Goal: Task Accomplishment & Management: Manage account settings

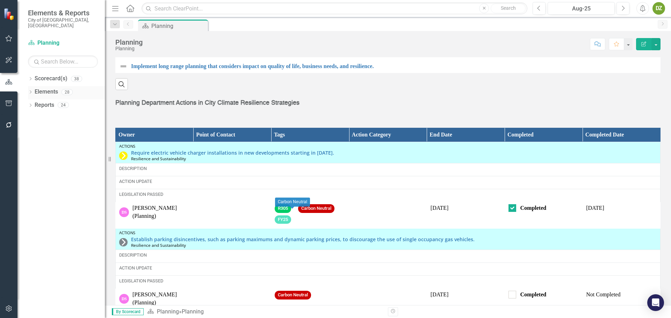
scroll to position [1076, 0]
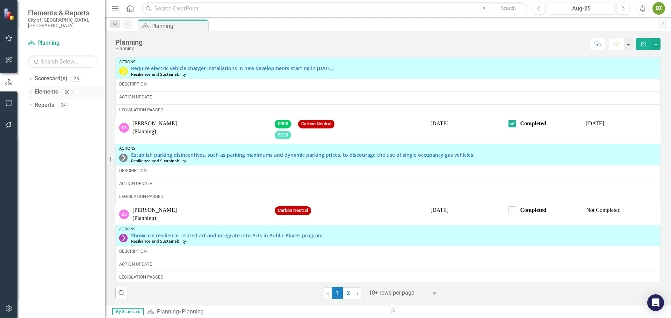
click at [56, 89] on link "Elements" at bounding box center [46, 92] width 23 height 8
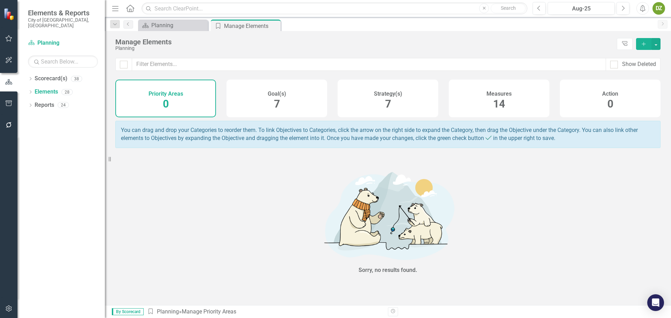
click at [495, 117] on div "Measures 14" at bounding box center [499, 99] width 101 height 38
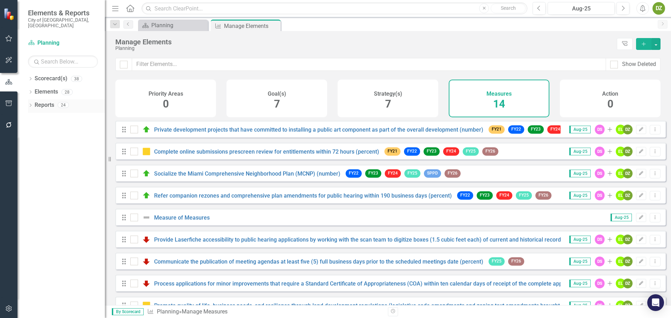
click at [50, 101] on link "Reports" at bounding box center [45, 105] width 20 height 8
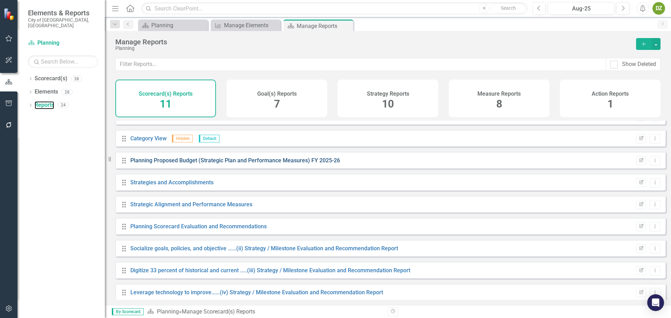
scroll to position [63, 0]
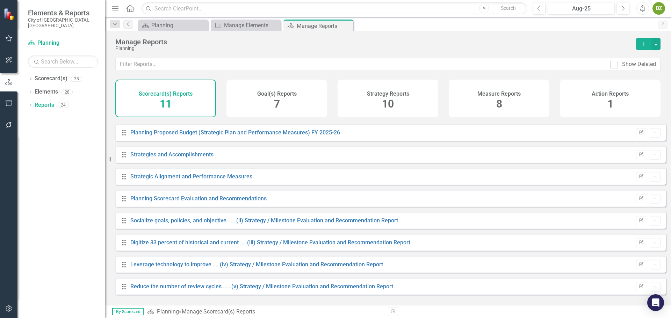
click at [499, 107] on span "8" at bounding box center [499, 104] width 6 height 12
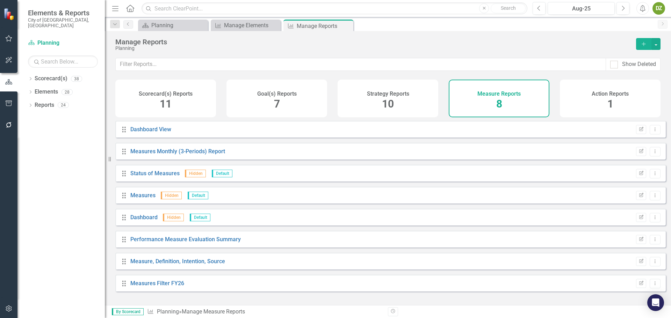
click at [392, 110] on span "10" at bounding box center [388, 104] width 12 height 12
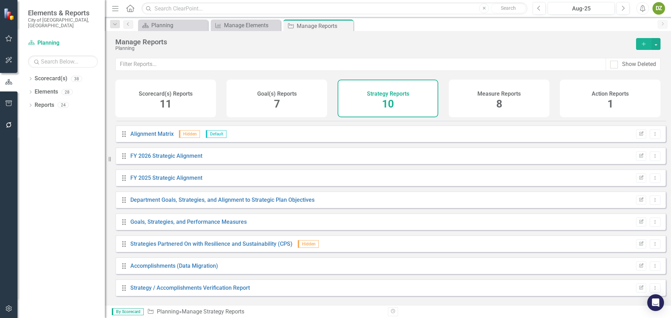
scroll to position [41, 0]
click at [492, 104] on div "Measure Reports 8" at bounding box center [499, 99] width 101 height 38
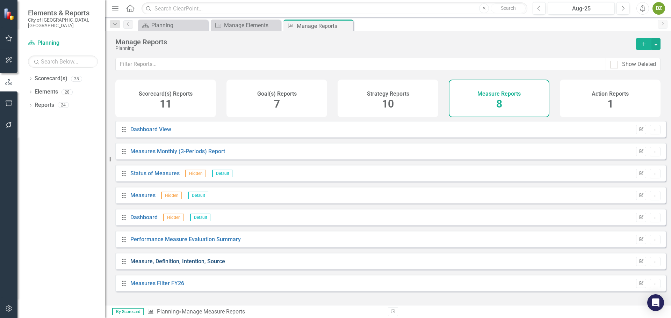
click at [194, 265] on link "Measure, Definition, Intention, Source" at bounding box center [177, 261] width 95 height 7
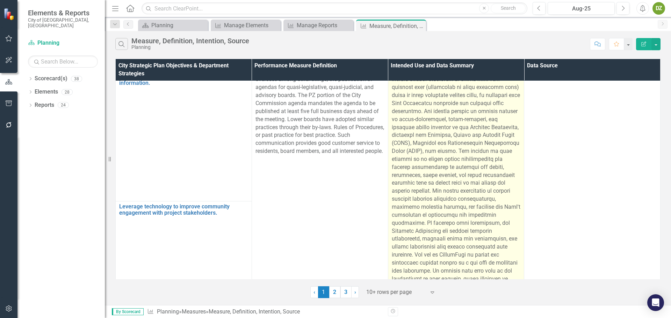
scroll to position [1305, 0]
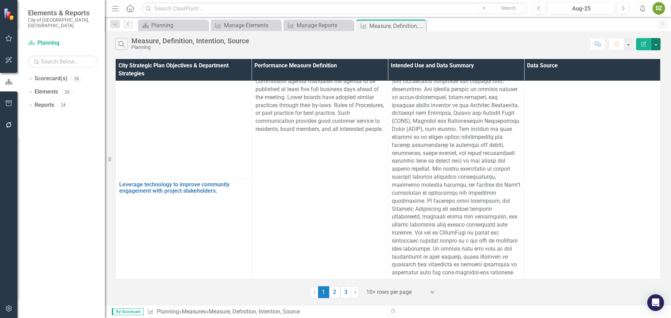
click at [658, 45] on button "button" at bounding box center [655, 44] width 9 height 12
click at [643, 70] on link "PDF Export to PDF" at bounding box center [632, 71] width 55 height 13
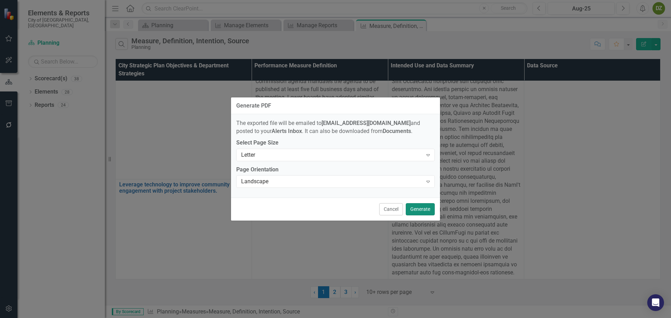
click at [425, 213] on button "Generate" at bounding box center [420, 209] width 29 height 12
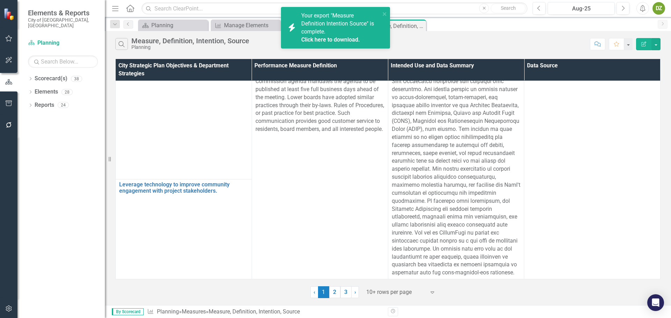
click at [314, 41] on link "Click here to download." at bounding box center [330, 39] width 59 height 7
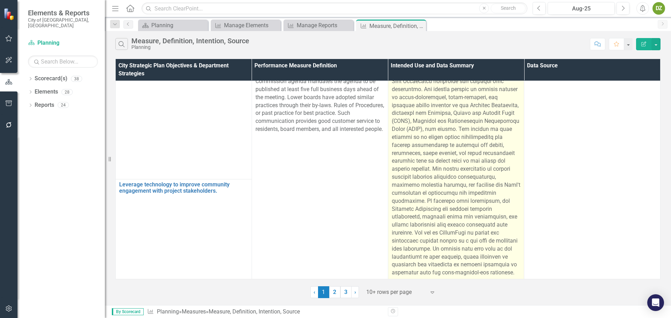
click at [466, 246] on span at bounding box center [456, 161] width 129 height 230
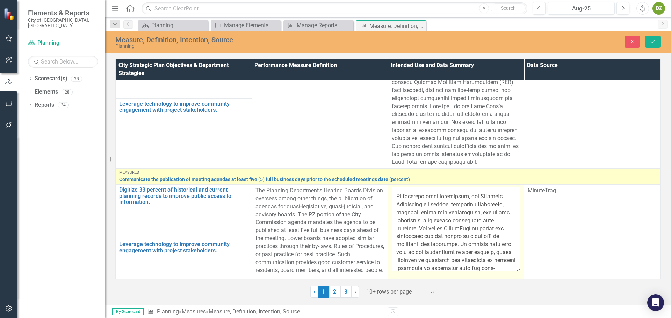
scroll to position [224, 0]
click at [478, 258] on textarea at bounding box center [456, 229] width 129 height 85
paste textarea "It should be noted that during the month of August each year, no agendas are pu…"
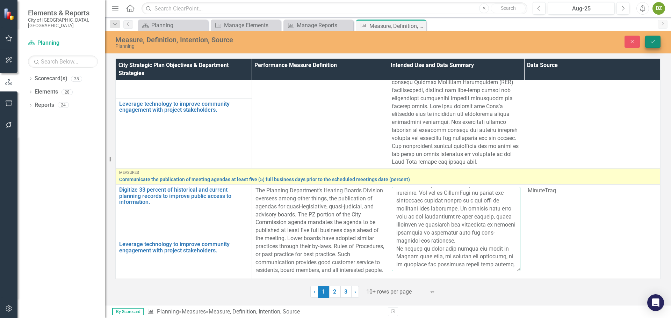
type textarea "This performance measure tracks the percentage of meeting agendas published at …"
click at [653, 44] on button "Save" at bounding box center [652, 42] width 15 height 12
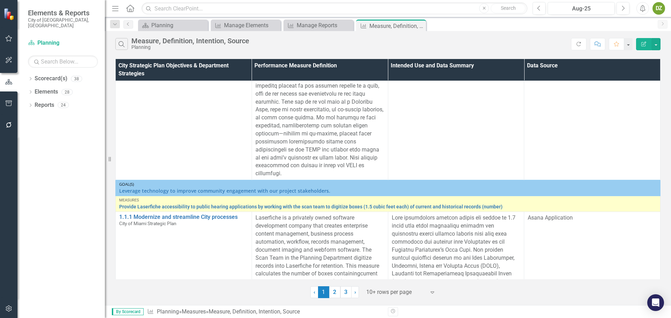
scroll to position [1013, 0]
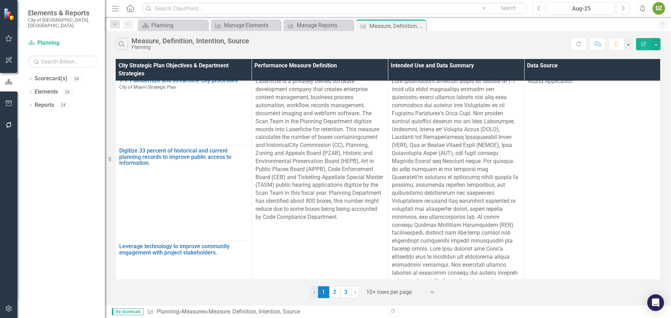
drag, startPoint x: 347, startPoint y: 293, endPoint x: 350, endPoint y: 296, distance: 4.9
click at [347, 293] on link "3" at bounding box center [345, 293] width 11 height 12
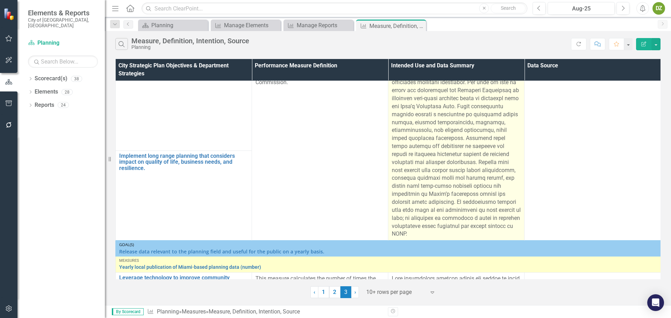
scroll to position [105, 0]
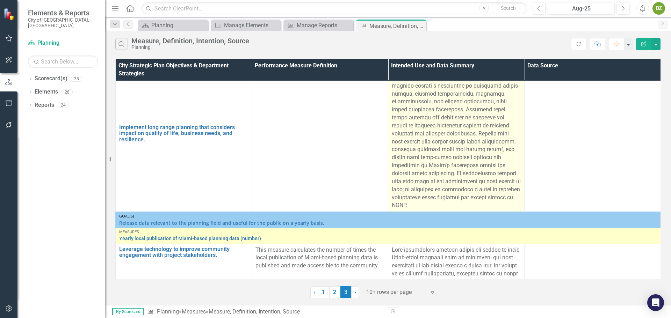
click at [447, 188] on span at bounding box center [456, 109] width 129 height 198
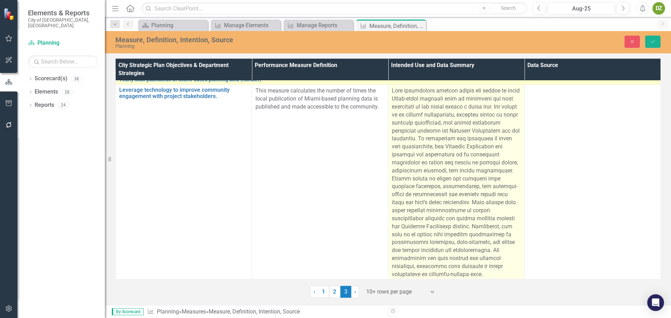
scroll to position [161, 0]
click at [486, 265] on div at bounding box center [456, 180] width 129 height 191
click at [477, 199] on div at bounding box center [456, 180] width 129 height 191
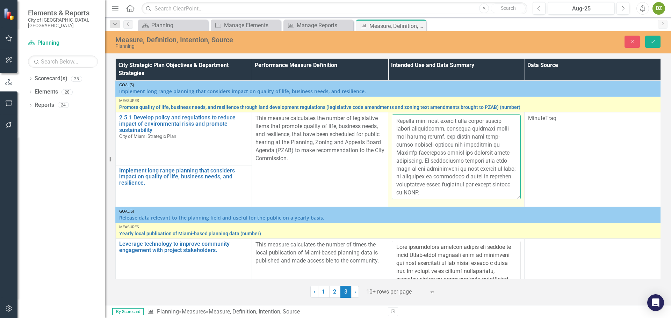
scroll to position [168, 0]
click at [448, 192] on textarea at bounding box center [456, 157] width 129 height 85
paste textarea "It should be noted that during the month of August each year, no City Commissio…"
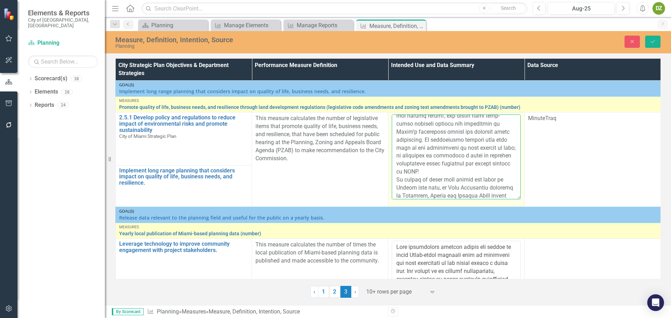
scroll to position [212, 0]
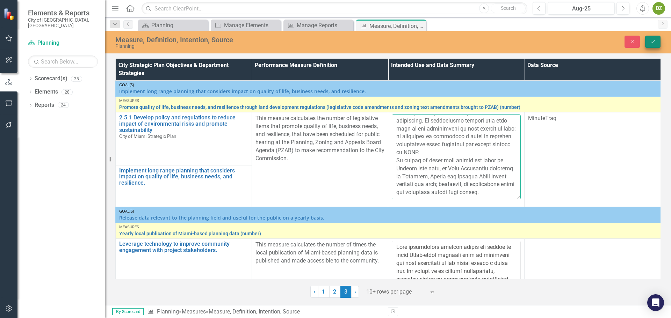
type textarea "Lore ipsumdolors ametcon adipis eli seddoe te incididuntu labor, etdolorem aliq…"
click at [649, 47] on button "Save" at bounding box center [652, 42] width 15 height 12
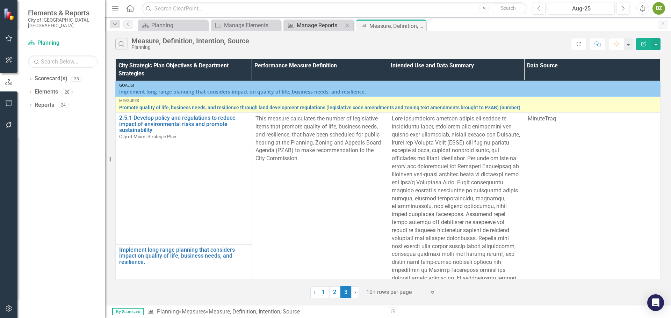
click at [325, 27] on div "Manage Reports" at bounding box center [320, 25] width 46 height 9
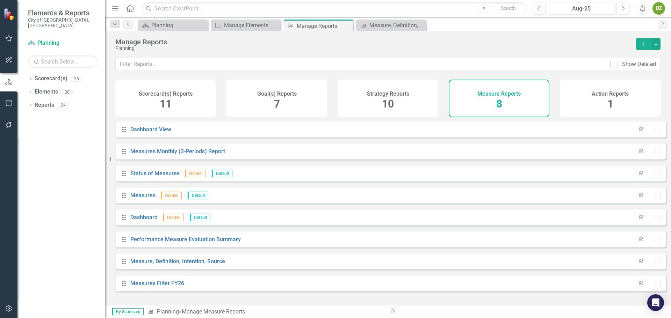
click at [148, 95] on h4 "Scorecard(s) Reports" at bounding box center [166, 94] width 54 height 6
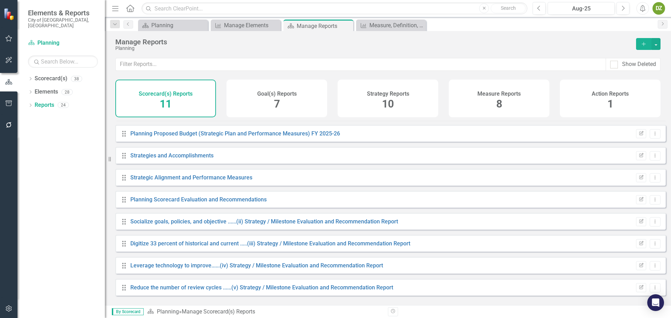
scroll to position [63, 0]
click at [301, 97] on div "Goal(s) Reports 7" at bounding box center [276, 99] width 101 height 38
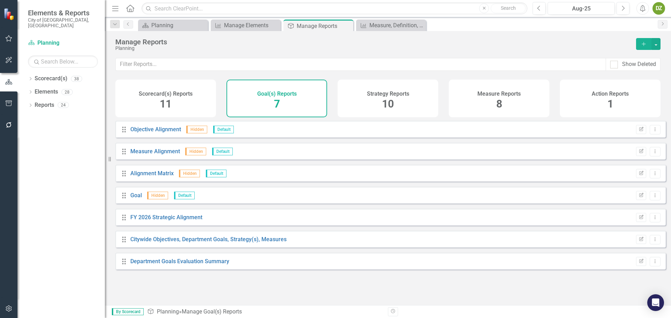
click at [368, 102] on div "Strategy Reports 10" at bounding box center [388, 99] width 101 height 38
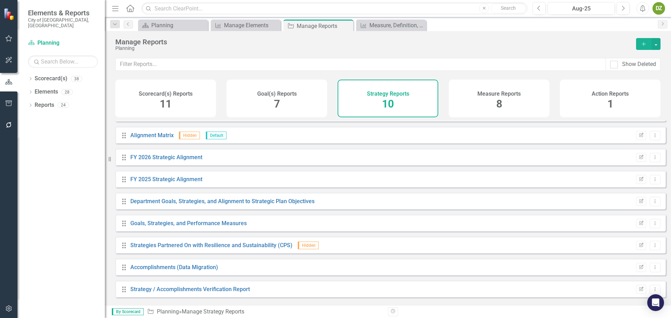
scroll to position [41, 0]
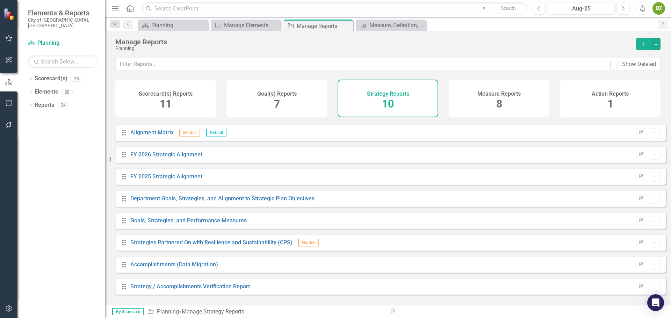
click at [500, 110] on span "8" at bounding box center [499, 104] width 6 height 12
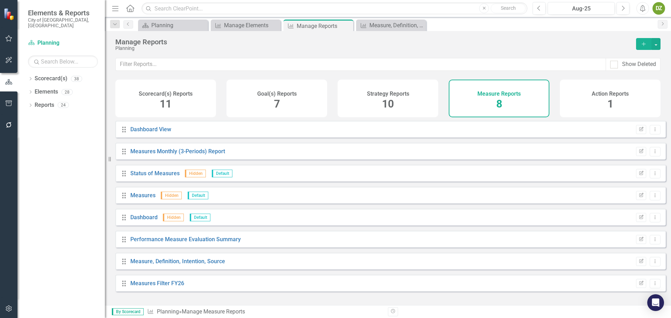
drag, startPoint x: 401, startPoint y: 97, endPoint x: 383, endPoint y: 169, distance: 73.6
click at [401, 97] on div "Strategy Reports 10" at bounding box center [388, 99] width 101 height 38
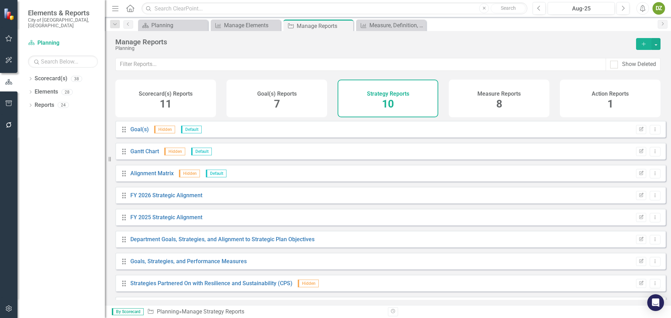
scroll to position [35, 0]
